Goal: Entertainment & Leisure: Browse casually

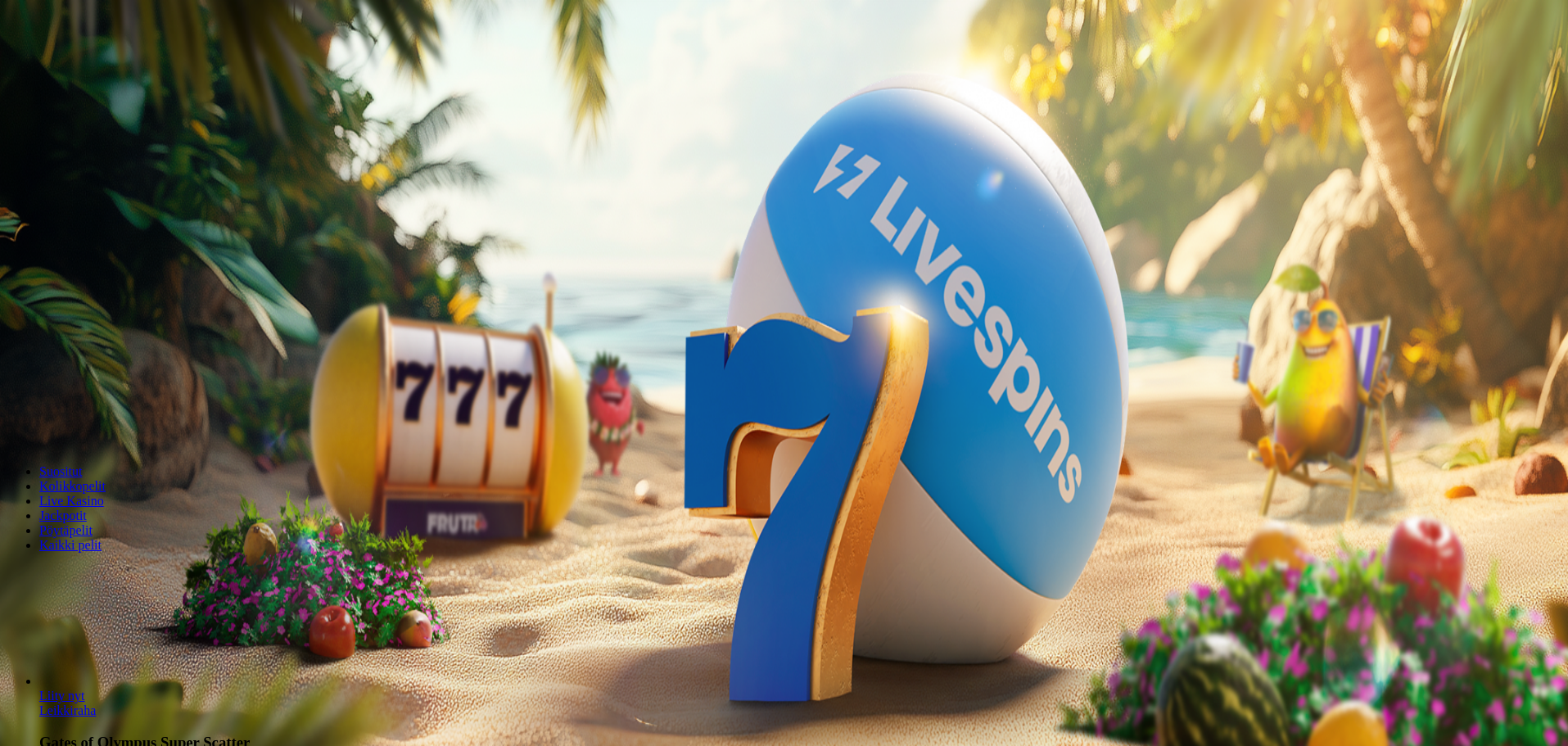
click at [76, 95] on span "Kasino" at bounding box center [58, 88] width 37 height 14
